Goal: Information Seeking & Learning: Learn about a topic

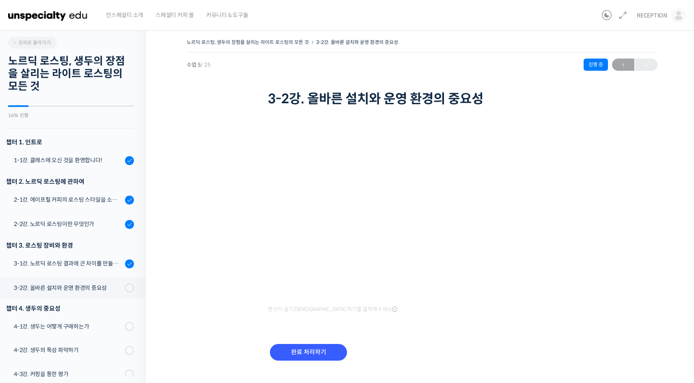
scroll to position [204, 0]
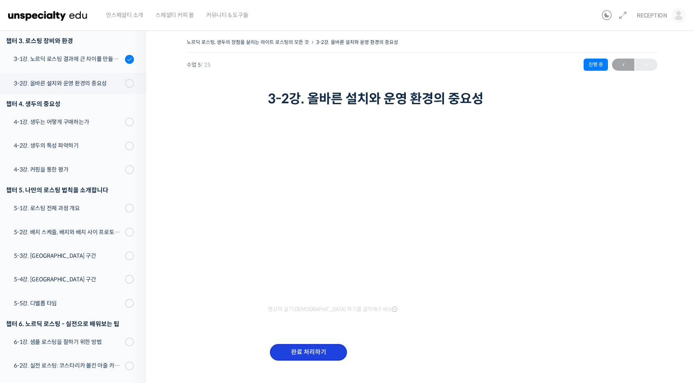
click at [305, 347] on input "완료 처리하기" at bounding box center [308, 352] width 77 height 17
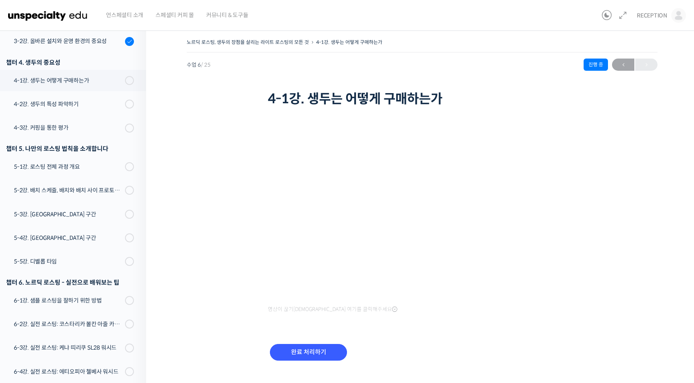
scroll to position [249, 0]
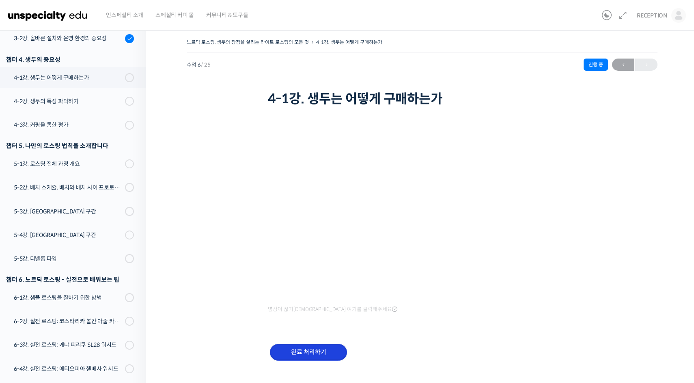
click at [307, 351] on input "완료 처리하기" at bounding box center [308, 352] width 77 height 17
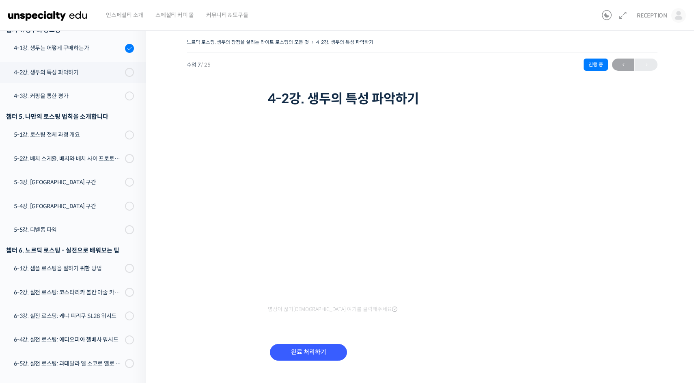
scroll to position [309, 0]
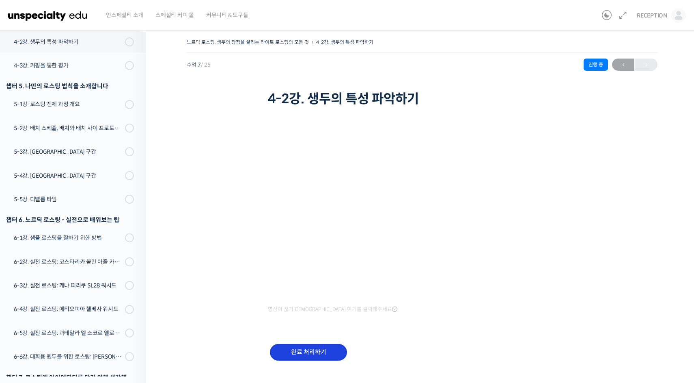
click at [310, 347] on input "완료 처리하기" at bounding box center [308, 352] width 77 height 17
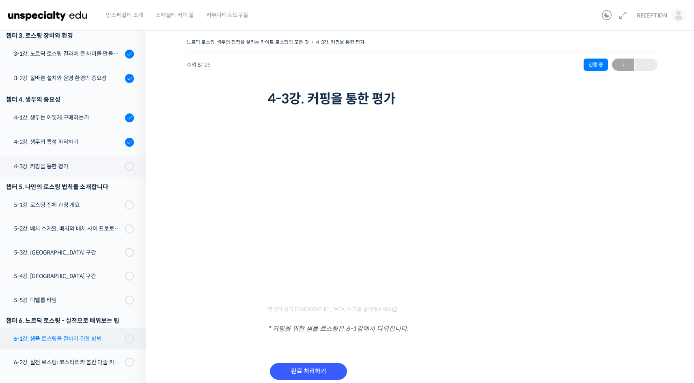
scroll to position [209, 0]
click at [290, 374] on input "완료 처리하기" at bounding box center [308, 371] width 77 height 17
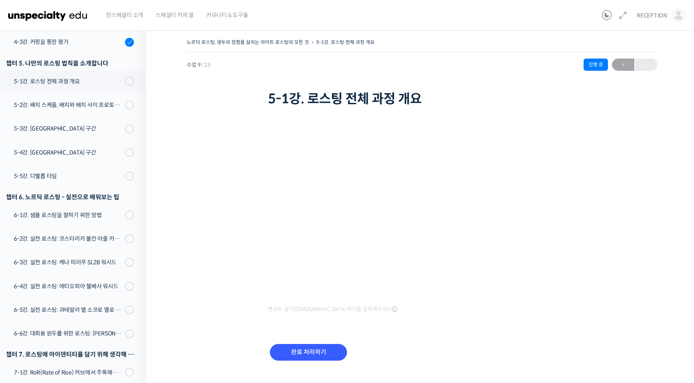
scroll to position [358, 0]
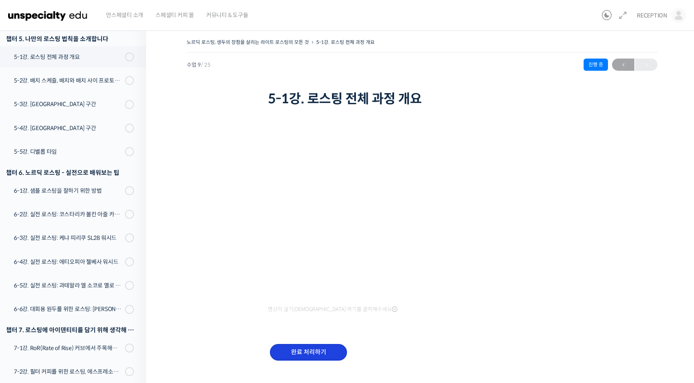
click at [311, 348] on input "완료 처리하기" at bounding box center [308, 352] width 77 height 17
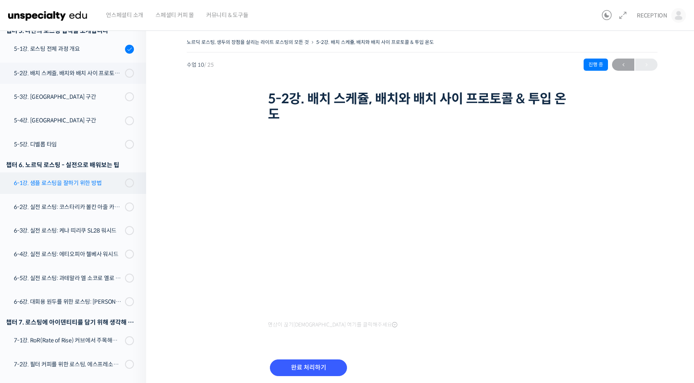
scroll to position [370, 0]
